Goal: Transaction & Acquisition: Subscribe to service/newsletter

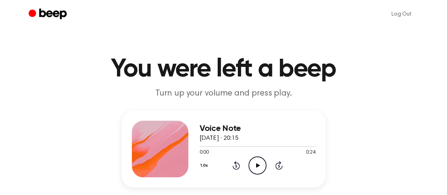
click at [254, 161] on icon "Play Audio" at bounding box center [257, 165] width 18 height 18
click at [254, 163] on icon "Play Audio" at bounding box center [257, 165] width 18 height 18
click at [259, 168] on icon "Play Audio" at bounding box center [257, 165] width 18 height 18
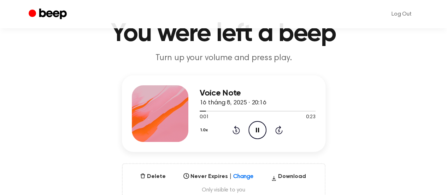
scroll to position [71, 0]
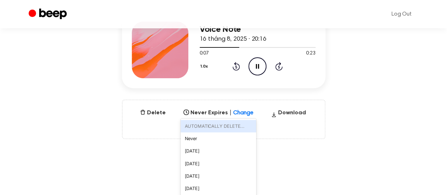
click at [239, 115] on div "option AUTOMATICALLY DELETE... focused disabled, 1 of 6. 6 results available. U…" at bounding box center [218, 111] width 76 height 10
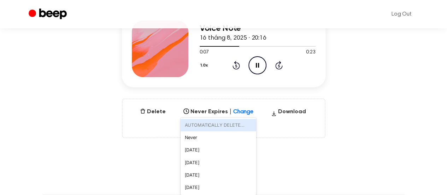
scroll to position [103, 0]
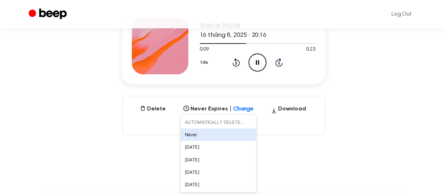
click at [362, 136] on main "You were left a beep Turn up your volume and press play. Voice Note 16 tháng 8,…" at bounding box center [223, 123] width 447 height 453
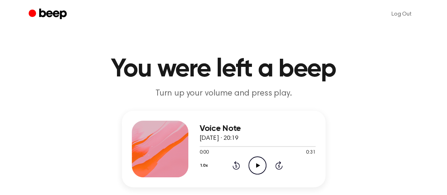
click at [256, 166] on icon at bounding box center [258, 165] width 4 height 5
click at [260, 168] on icon "Play Audio" at bounding box center [257, 165] width 18 height 18
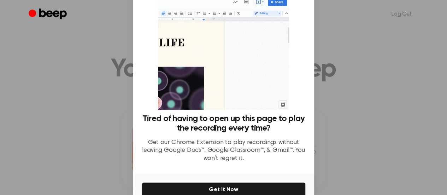
scroll to position [35, 0]
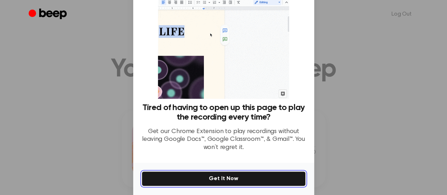
click at [246, 178] on button "Get It Now" at bounding box center [224, 178] width 164 height 15
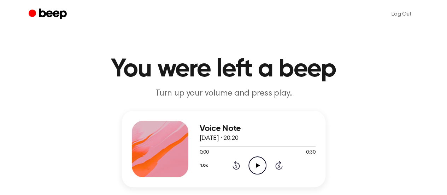
click at [257, 169] on icon "Play Audio" at bounding box center [257, 165] width 18 height 18
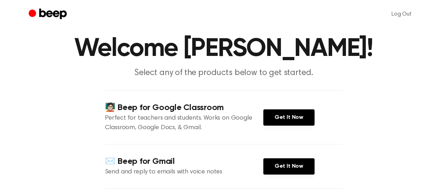
scroll to position [35, 0]
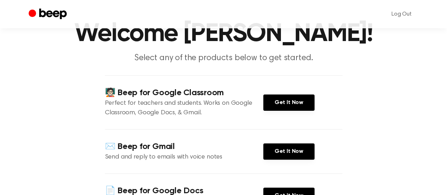
click at [289, 112] on div "🧑🏻‍🏫 Beep for Google Classroom Perfect for teachers and students. Works on Goog…" at bounding box center [223, 102] width 237 height 54
click at [286, 151] on link "Get It Now" at bounding box center [288, 151] width 51 height 16
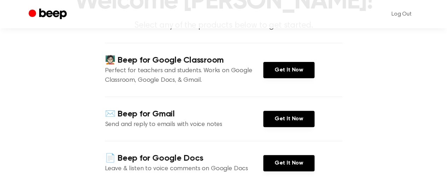
scroll to position [106, 0]
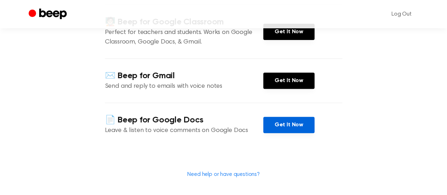
click at [304, 129] on link "Get It Now" at bounding box center [288, 125] width 51 height 16
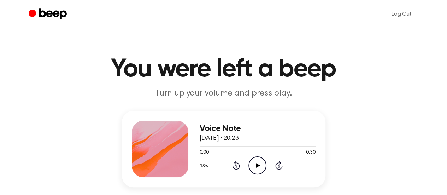
click at [251, 161] on icon "Play Audio" at bounding box center [257, 165] width 18 height 18
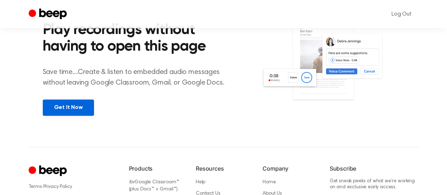
scroll to position [318, 0]
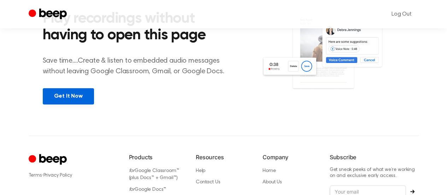
click at [75, 99] on link "Get It Now" at bounding box center [68, 96] width 51 height 16
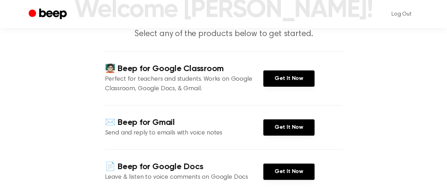
scroll to position [71, 0]
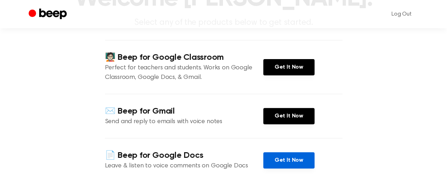
click at [284, 161] on link "Get It Now" at bounding box center [288, 160] width 51 height 16
